Goal: Book appointment/travel/reservation

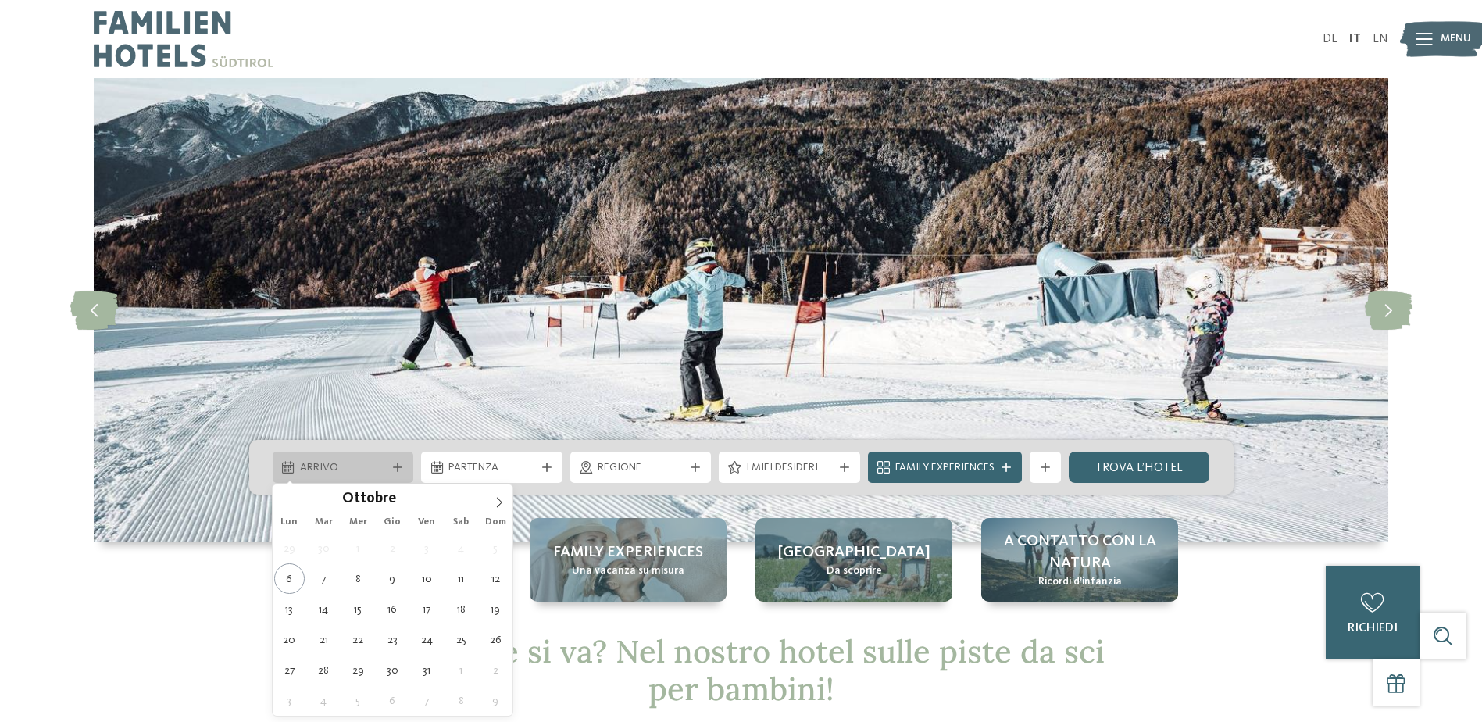
click at [370, 469] on span "Arrivo" at bounding box center [343, 468] width 87 height 16
click at [496, 502] on icon at bounding box center [499, 502] width 11 height 11
type div "[DATE]"
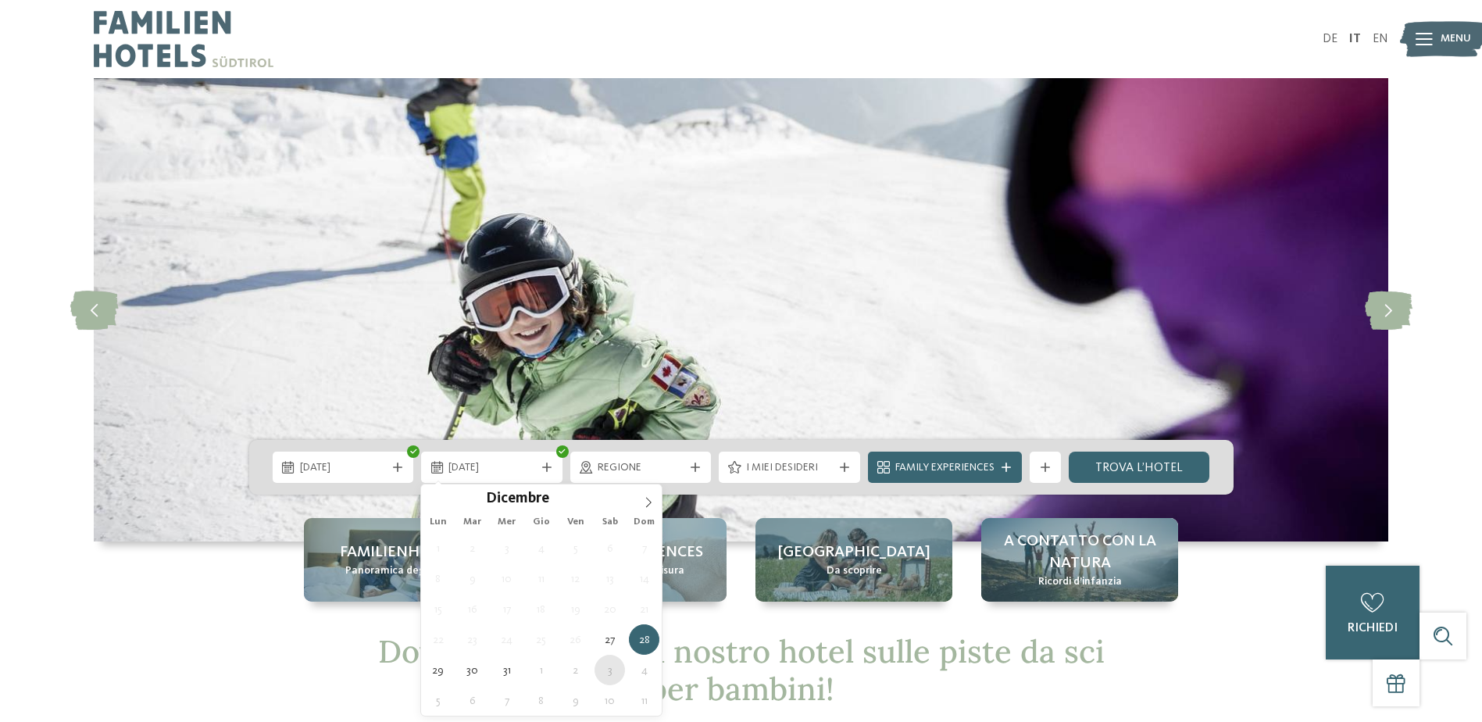
type div "[DATE]"
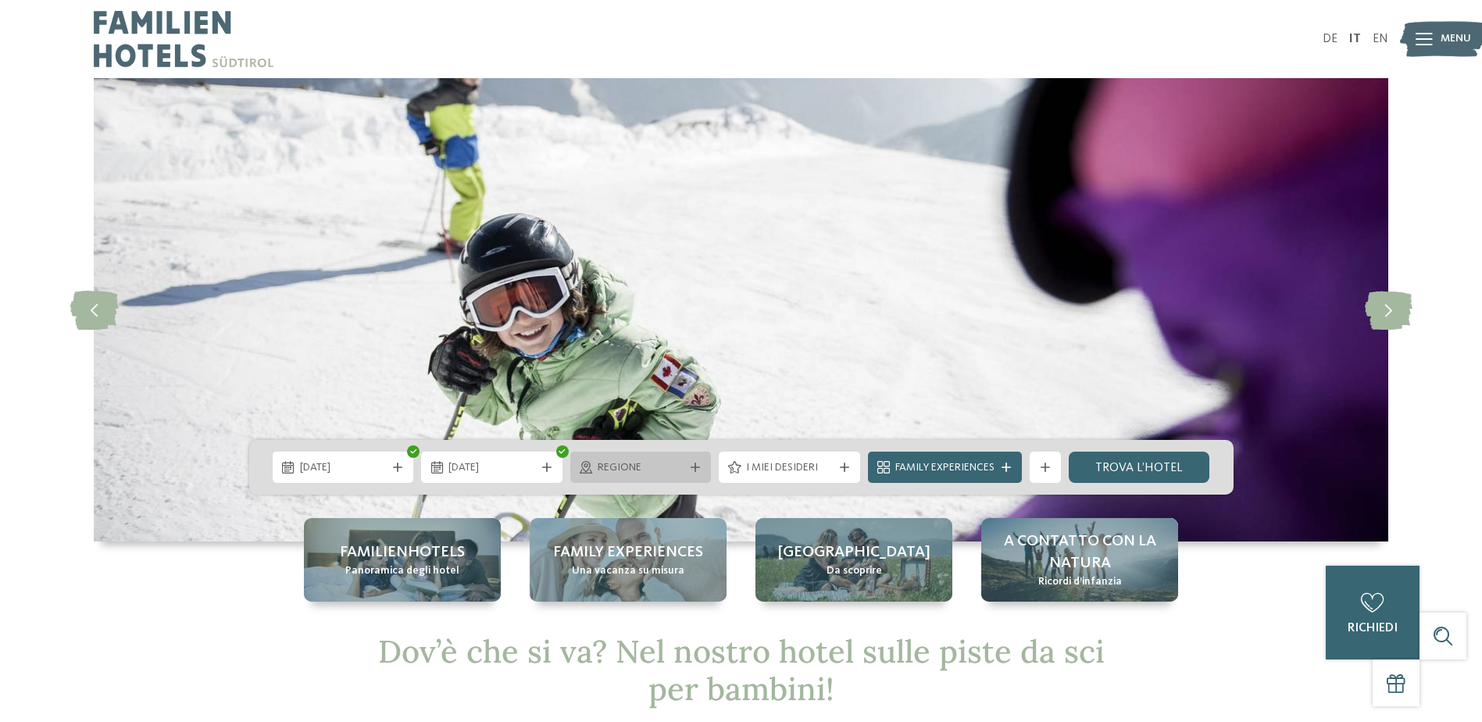
click at [646, 464] on span "Regione" at bounding box center [640, 468] width 87 height 16
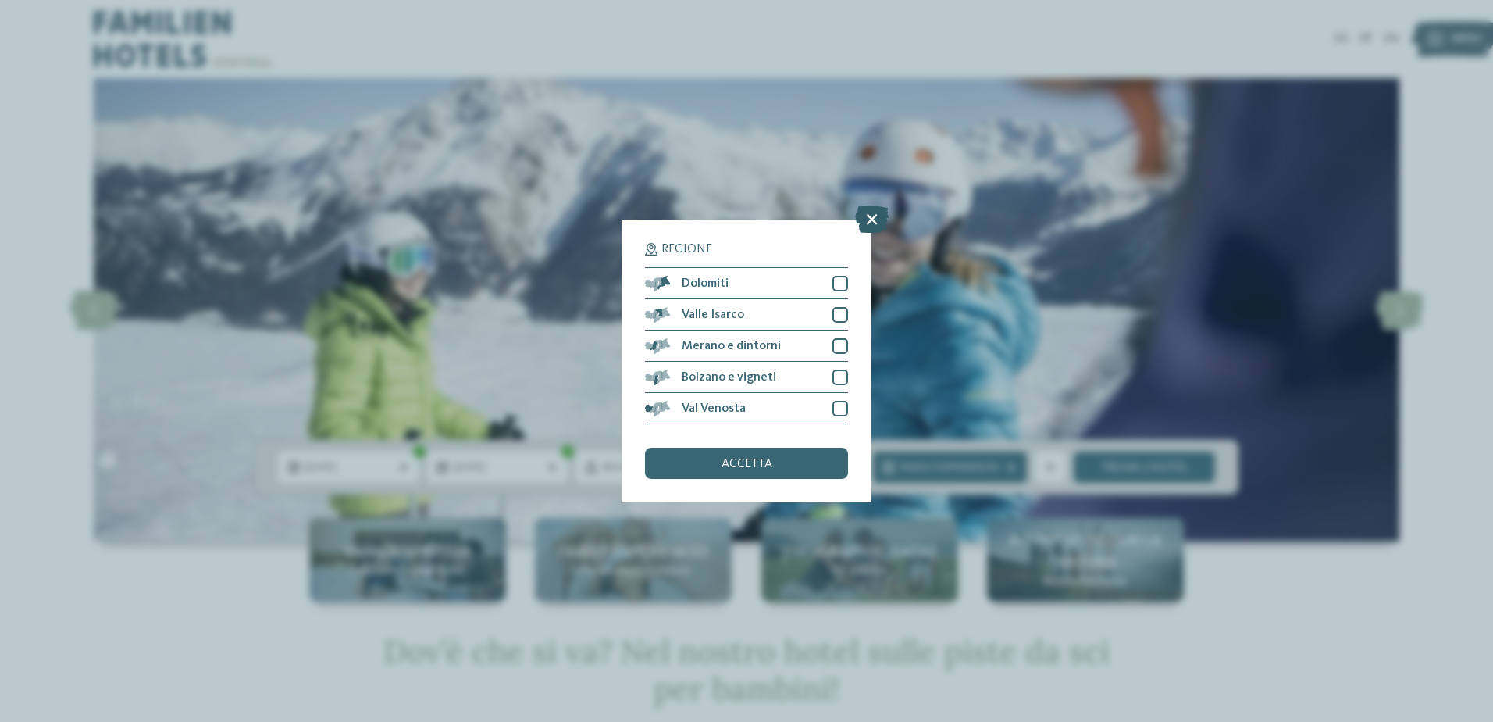
click at [869, 219] on icon at bounding box center [872, 218] width 34 height 27
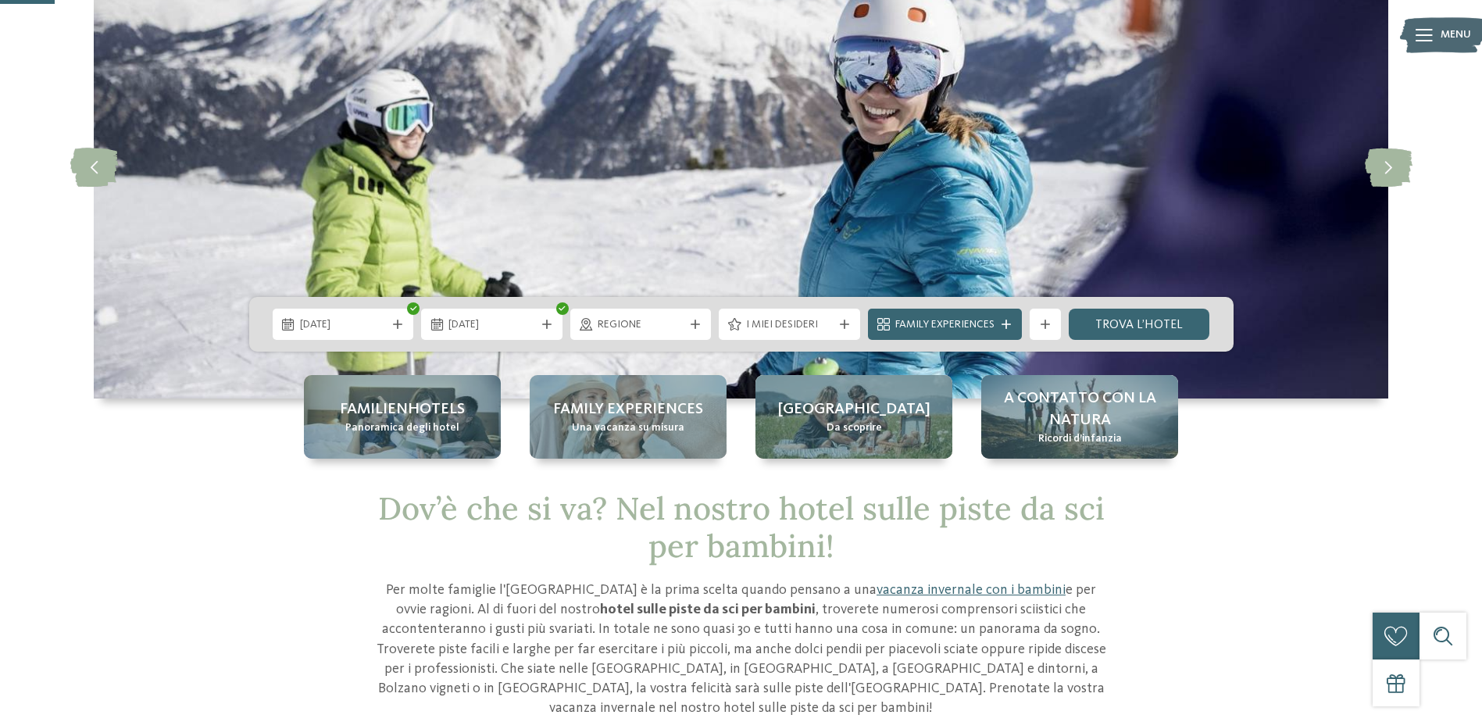
scroll to position [156, 0]
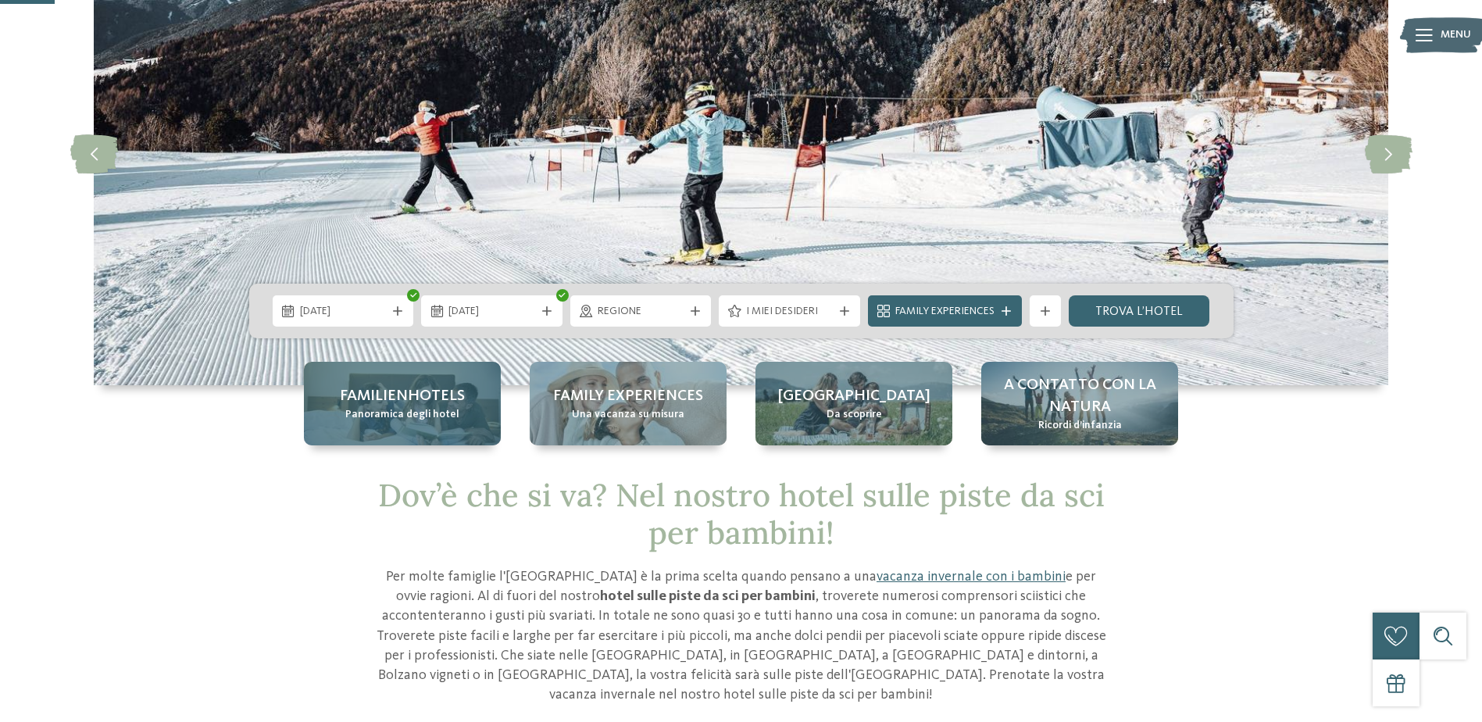
click at [453, 404] on span "Familienhotels" at bounding box center [402, 396] width 125 height 22
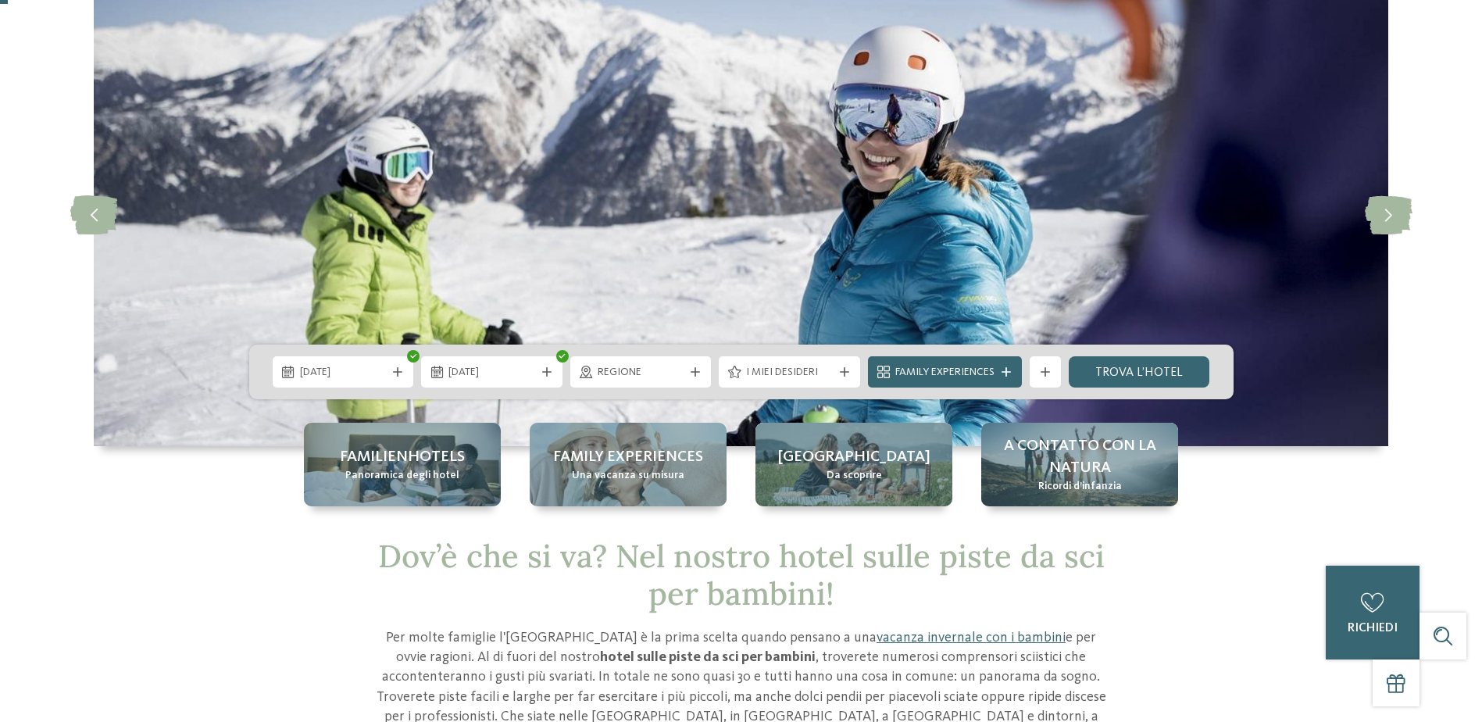
scroll to position [0, 0]
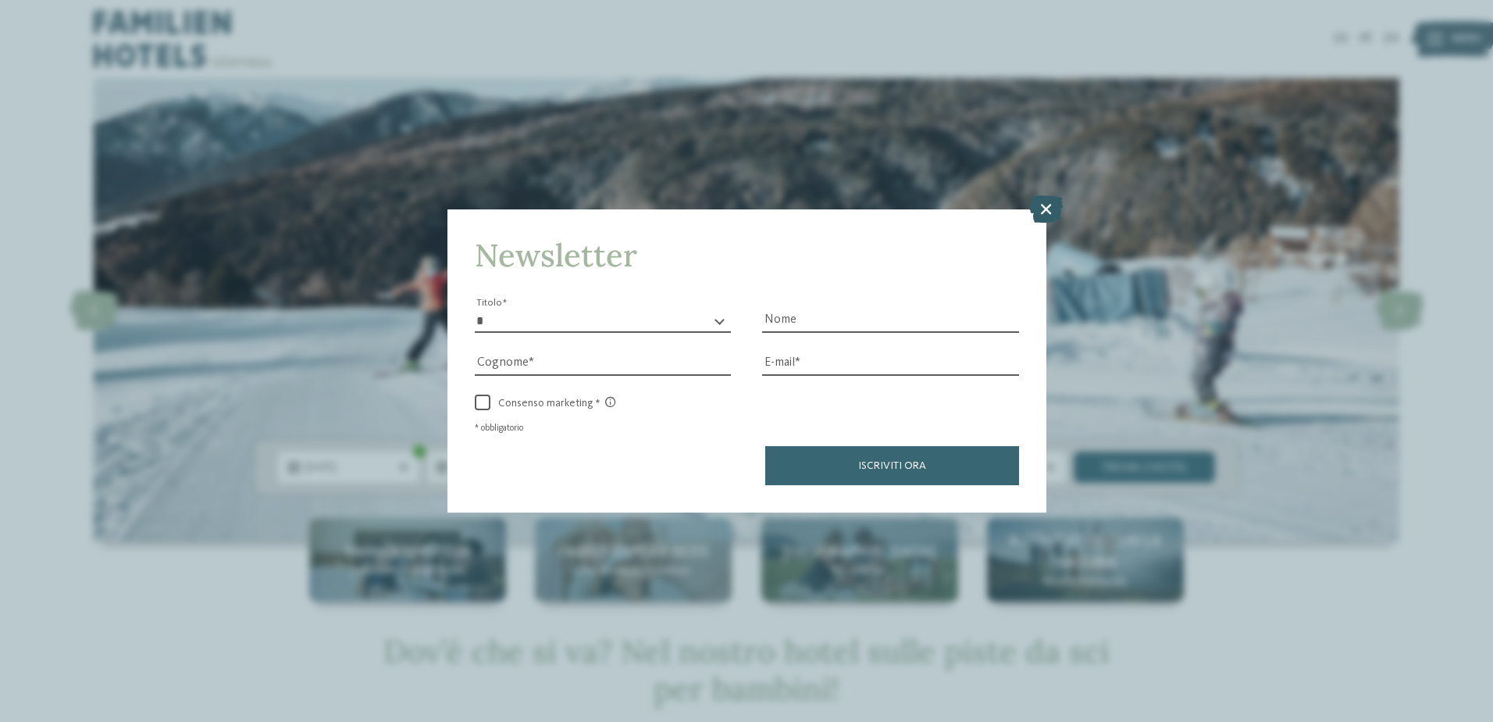
click at [1045, 209] on icon at bounding box center [1046, 207] width 34 height 27
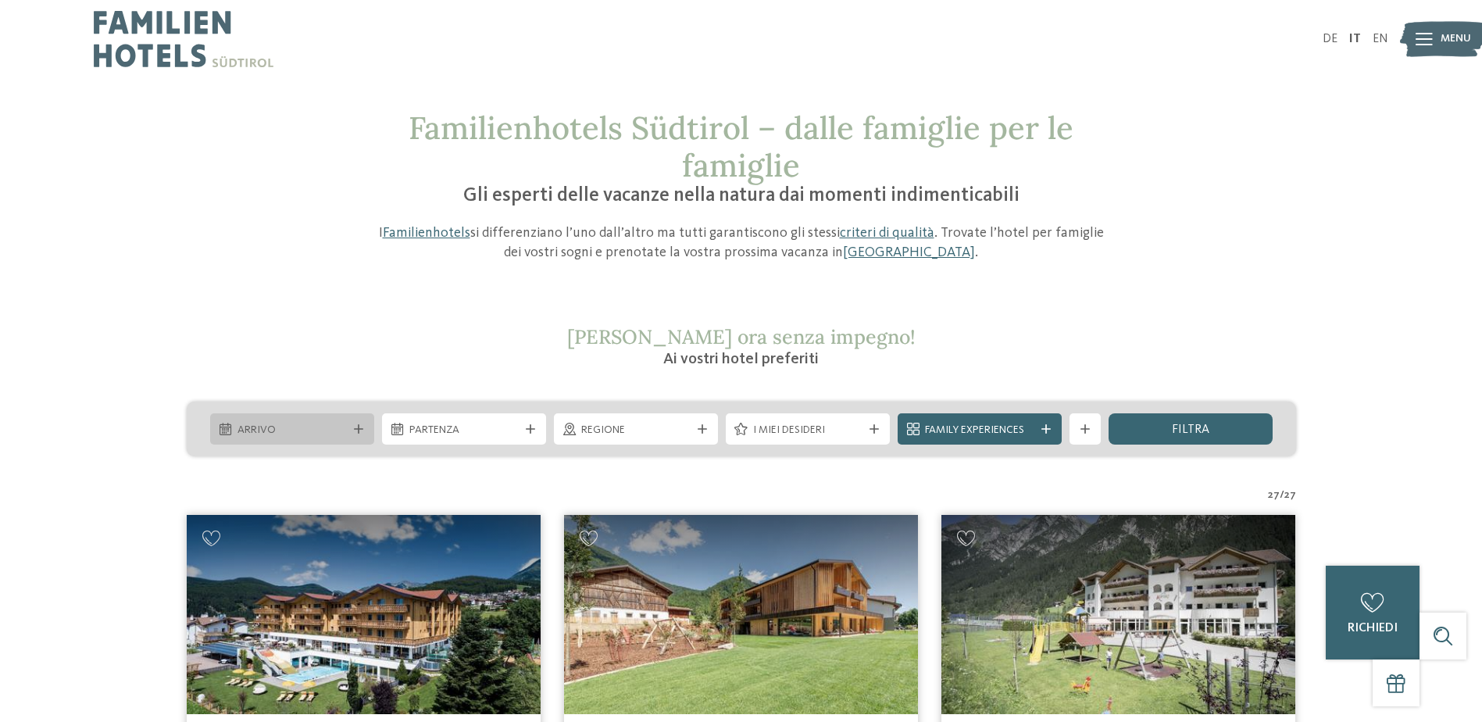
click at [326, 427] on span "Arrivo" at bounding box center [291, 431] width 109 height 16
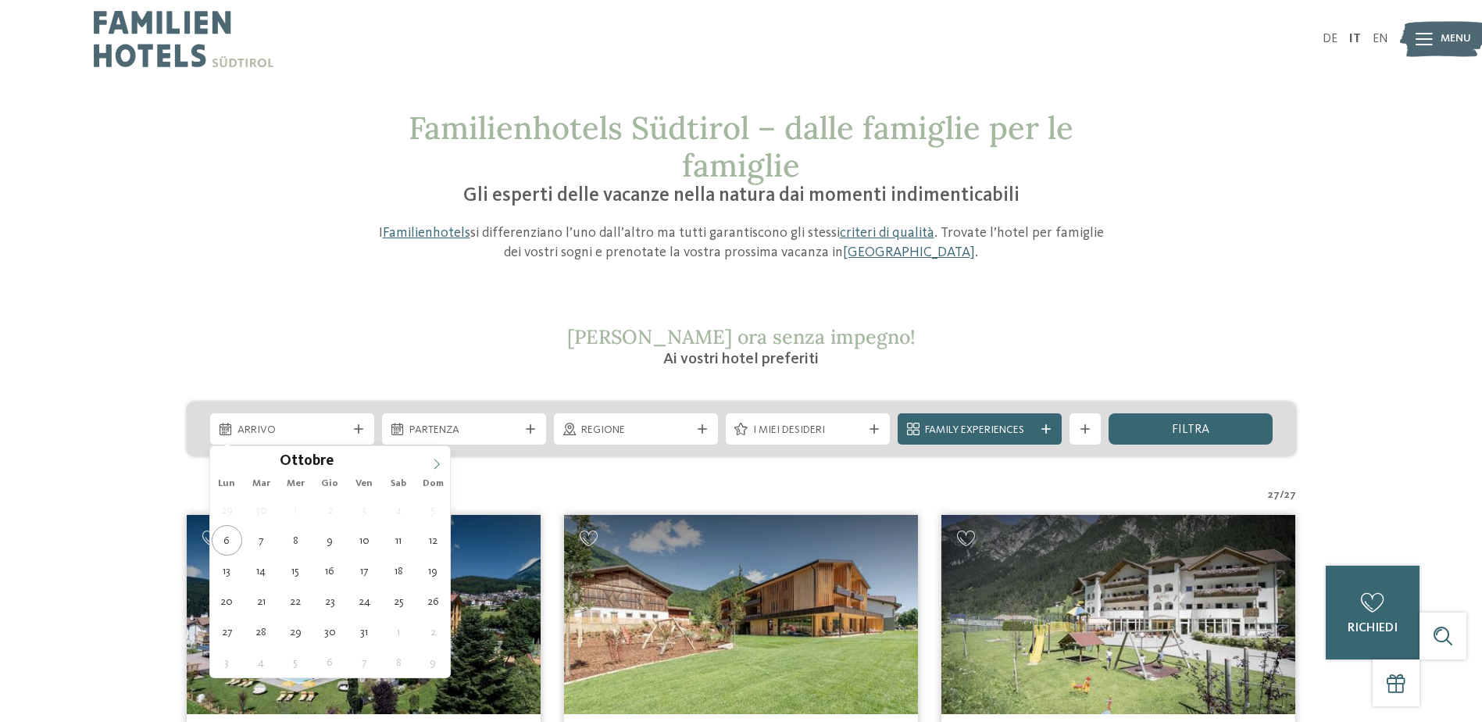
click at [440, 463] on icon at bounding box center [436, 463] width 11 height 11
type div "[DATE]"
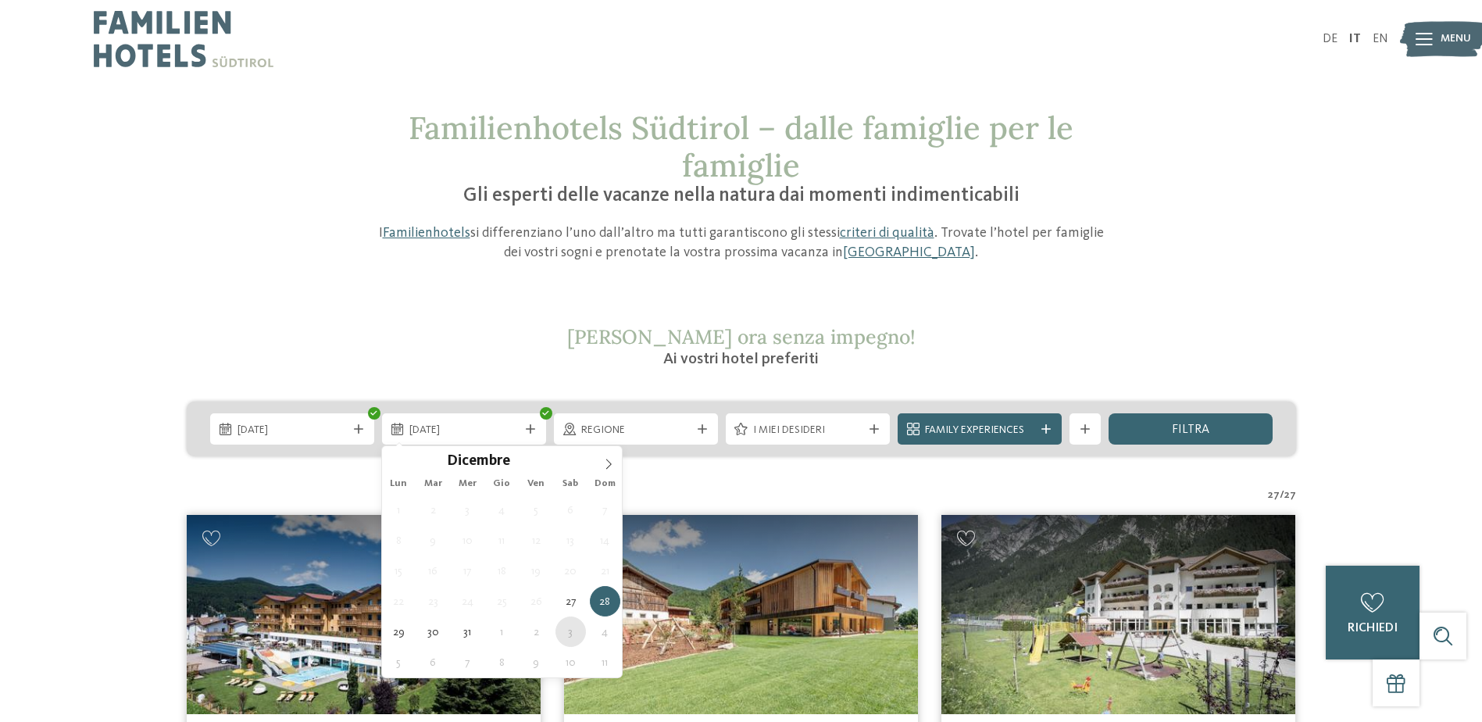
type div "[DATE]"
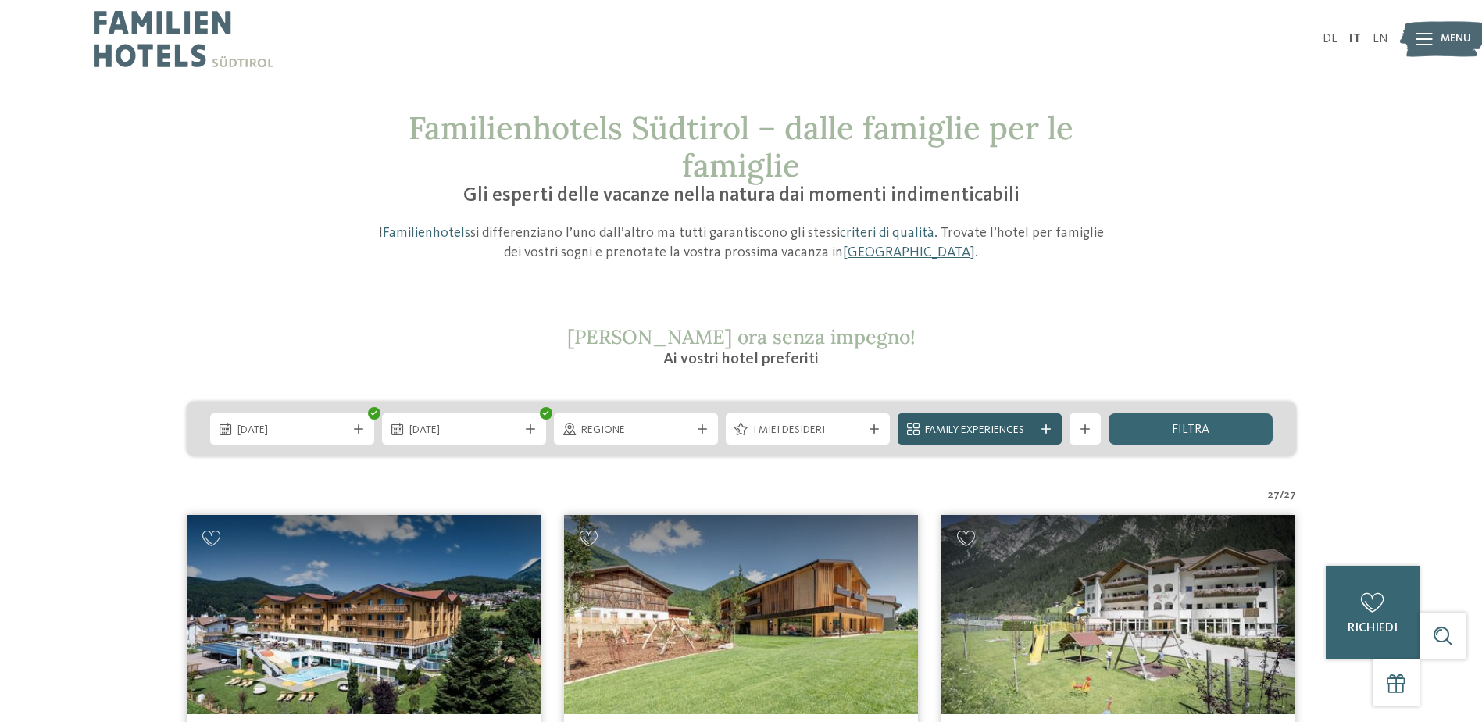
click at [998, 431] on span "Family Experiences" at bounding box center [979, 431] width 109 height 16
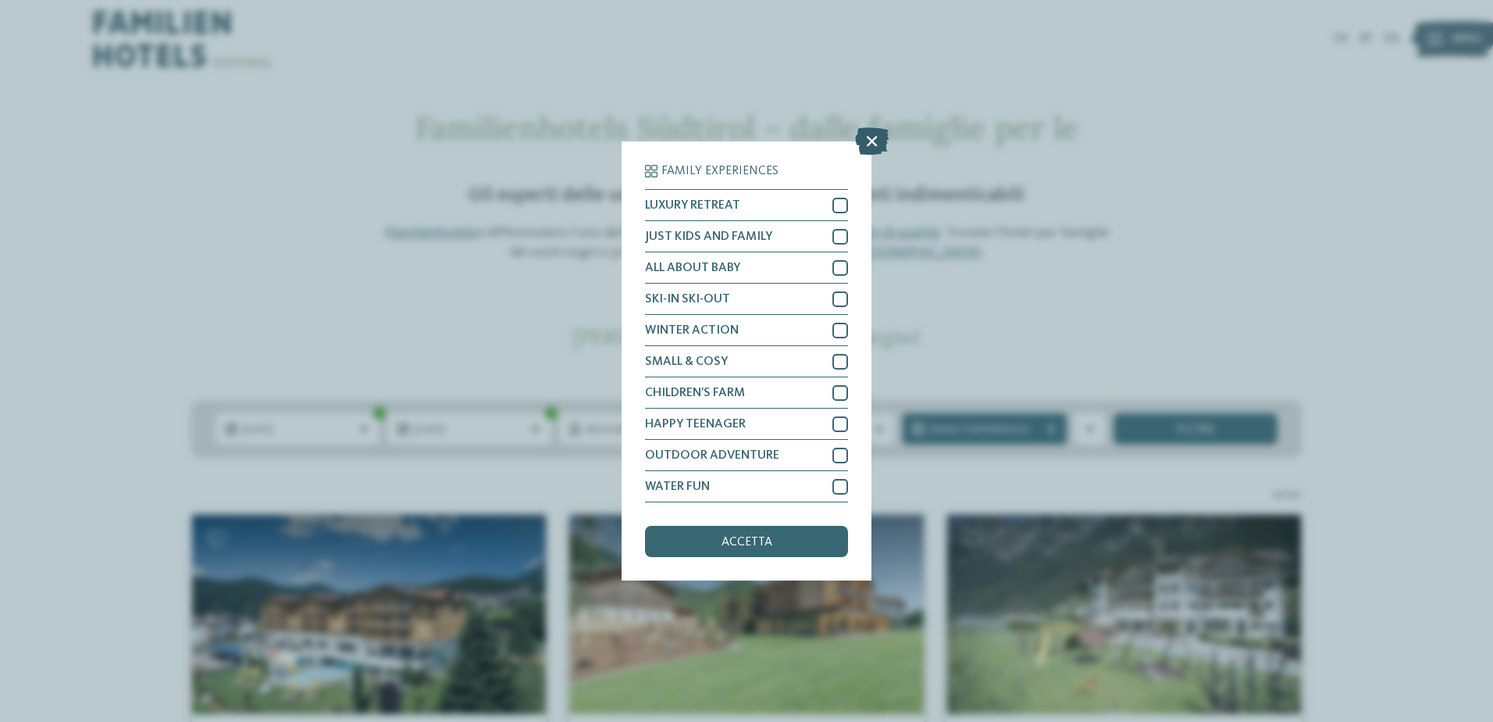
click at [868, 133] on icon at bounding box center [872, 140] width 34 height 27
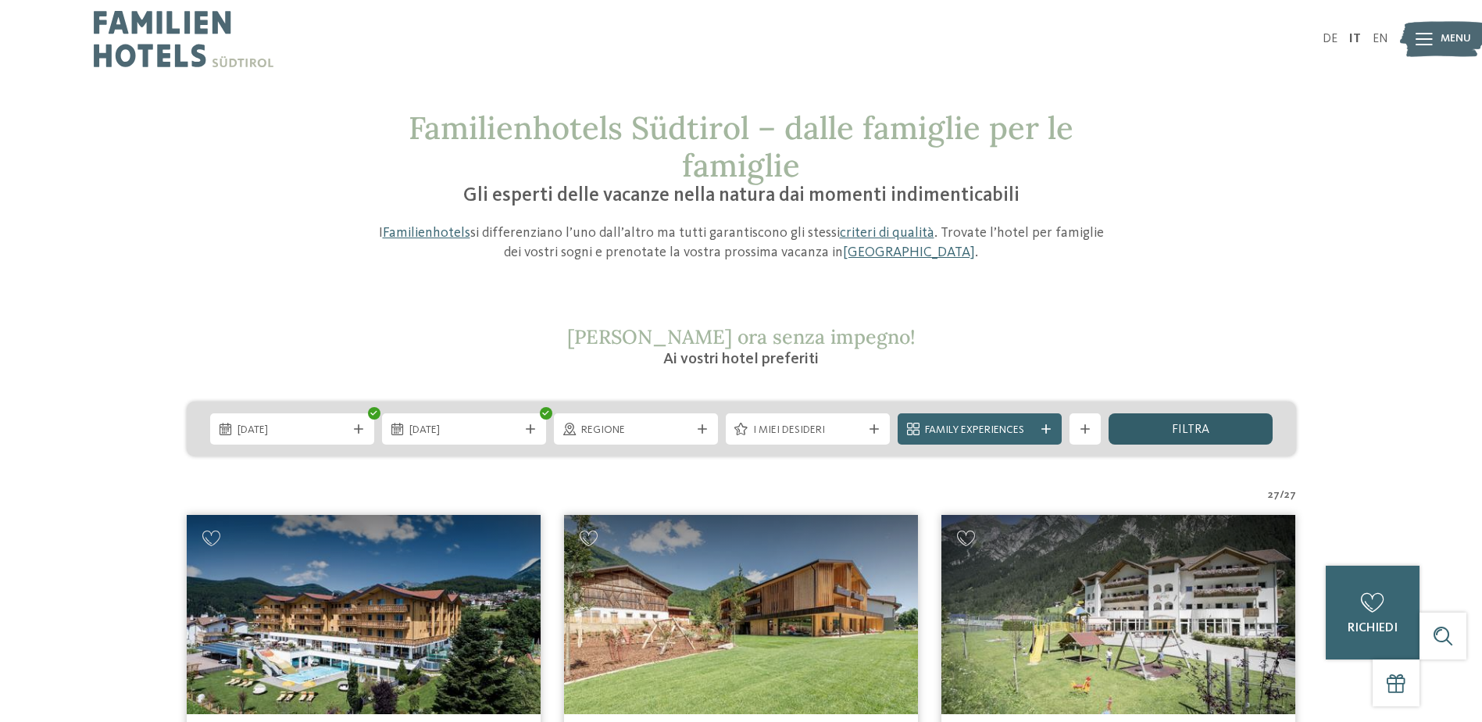
click at [1203, 432] on span "filtra" at bounding box center [1189, 429] width 37 height 12
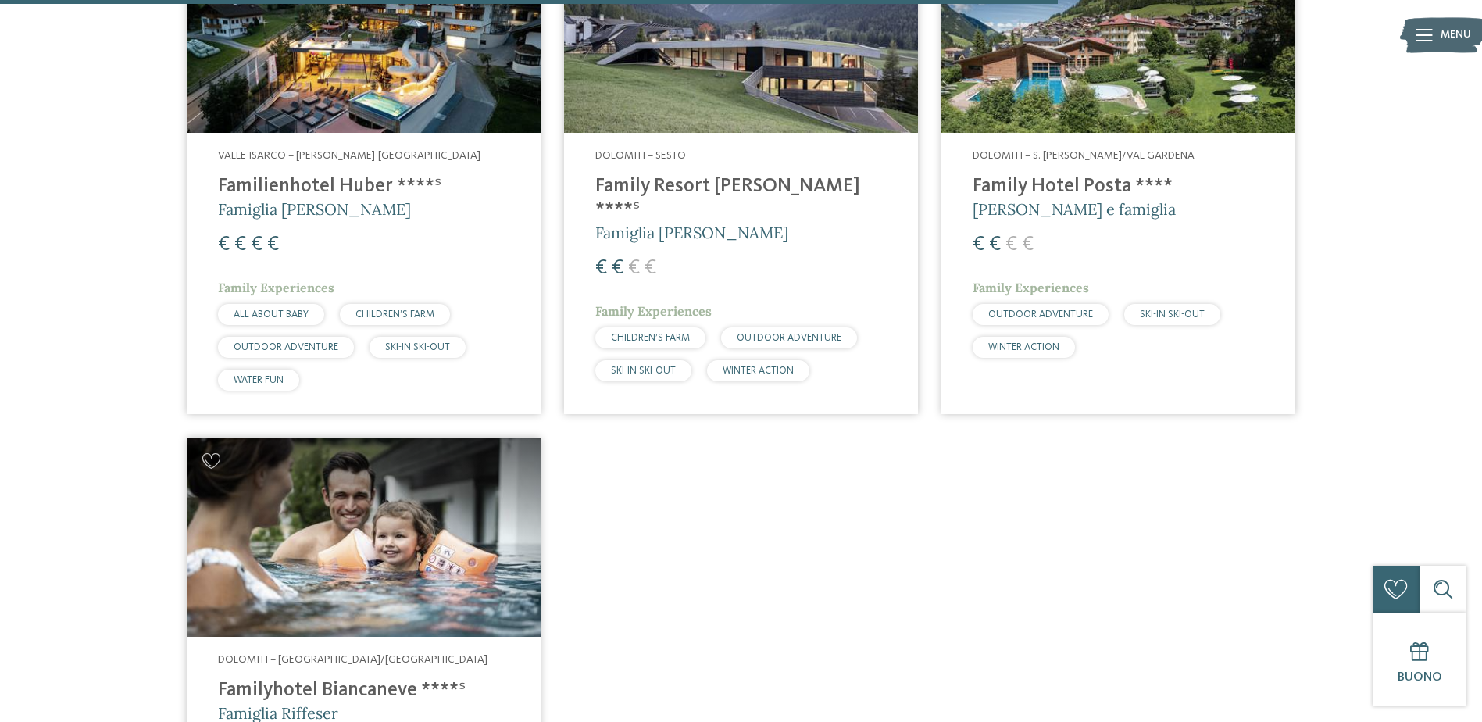
scroll to position [2933, 0]
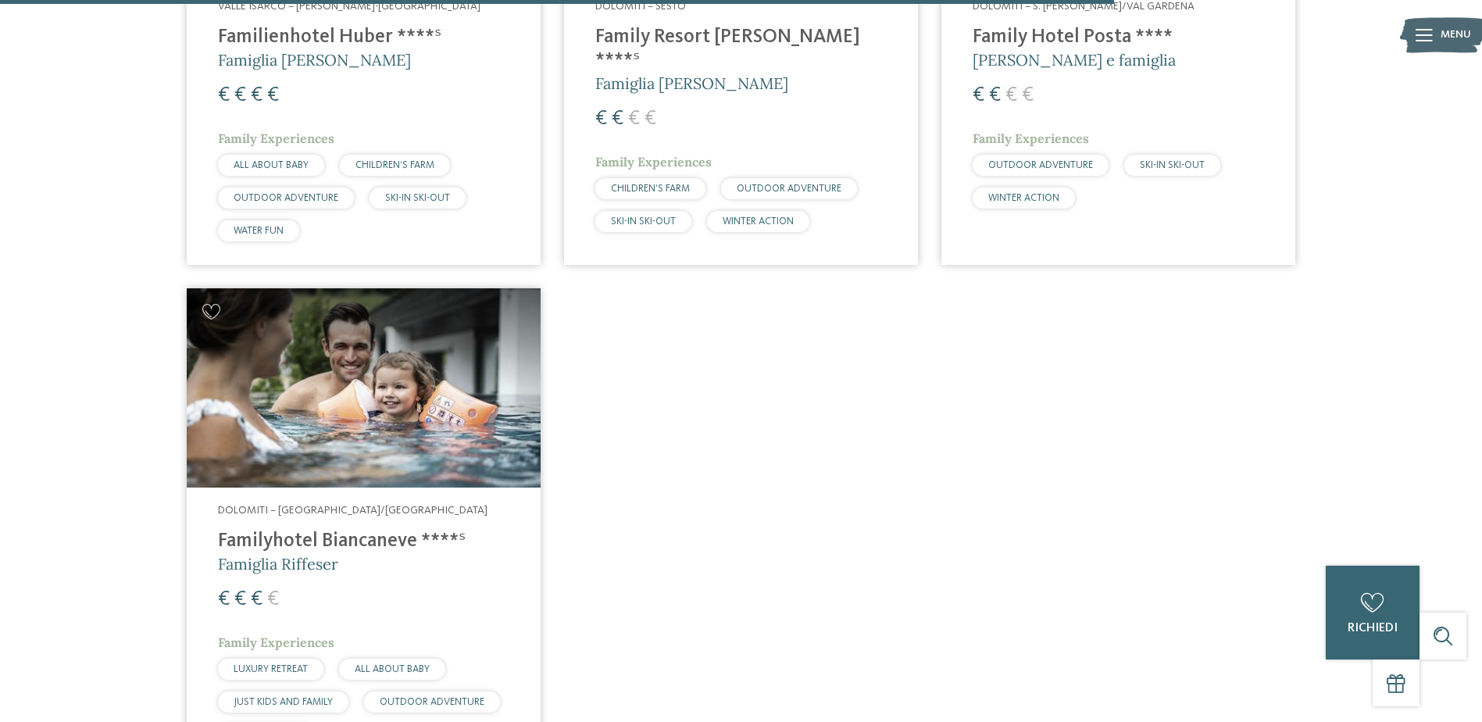
click at [353, 539] on h4 "Familyhotel Biancaneve ****ˢ" at bounding box center [363, 541] width 291 height 23
